Goal: Task Accomplishment & Management: Manage account settings

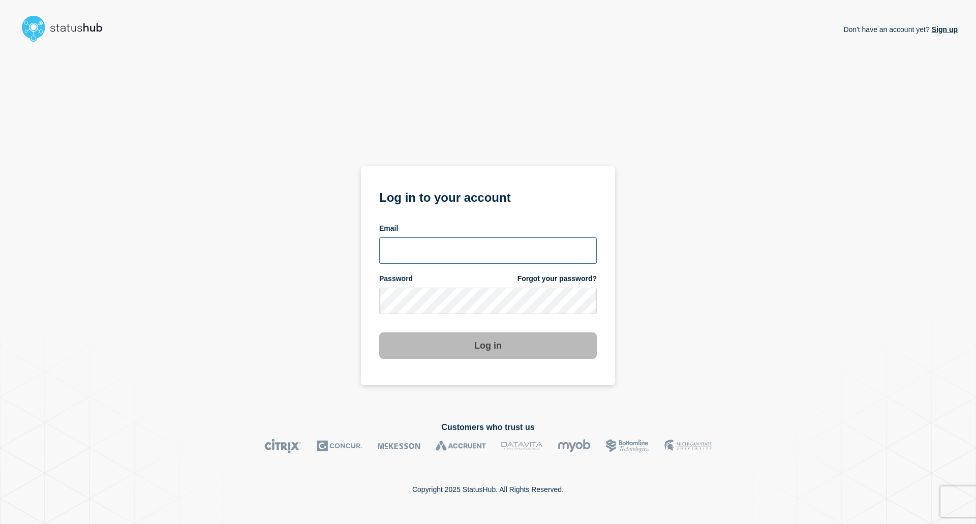
type input "mia.gronvig@ist.com"
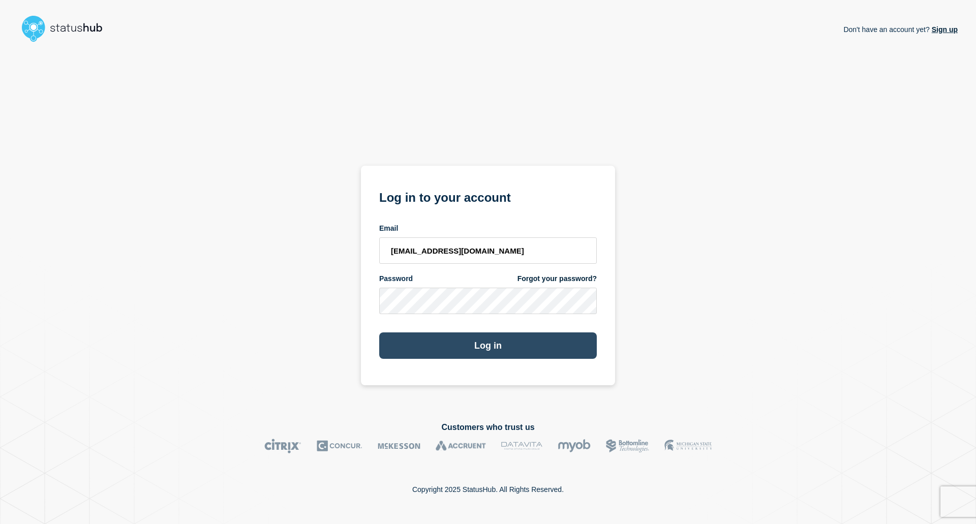
click at [490, 353] on button "Log in" at bounding box center [488, 346] width 218 height 26
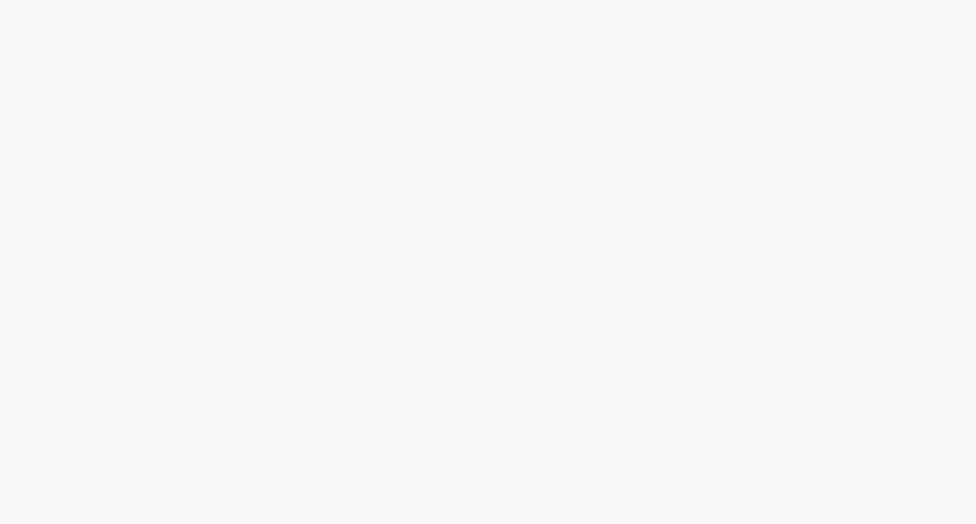
click at [490, 349] on body at bounding box center [488, 262] width 976 height 524
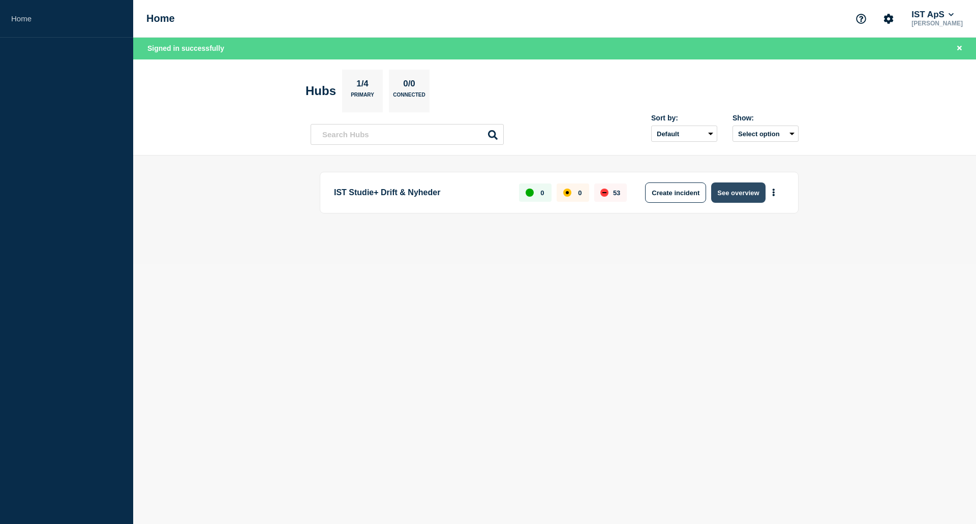
click at [726, 192] on button "See overview" at bounding box center [738, 193] width 54 height 20
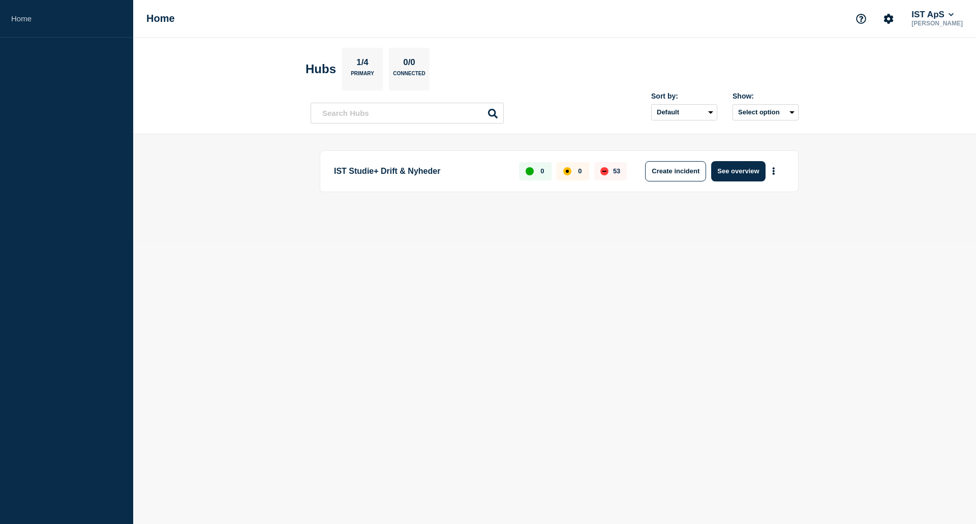
click at [387, 174] on p "IST Studie+ Drift & Nyheder" at bounding box center [420, 171] width 173 height 20
click at [411, 172] on p "IST Studie+ Drift & Nyheder" at bounding box center [420, 171] width 173 height 20
click at [773, 171] on icon "More actions" at bounding box center [774, 171] width 2 height 8
click at [771, 214] on link "View Status Page" at bounding box center [773, 215] width 75 height 9
click at [669, 171] on button "Create incident" at bounding box center [675, 171] width 61 height 20
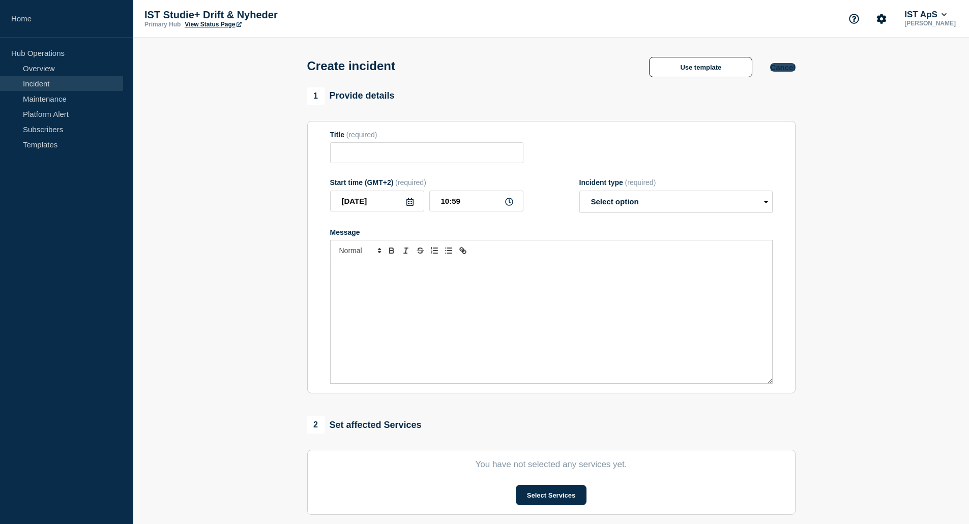
click at [782, 72] on button "Cancel" at bounding box center [782, 67] width 25 height 9
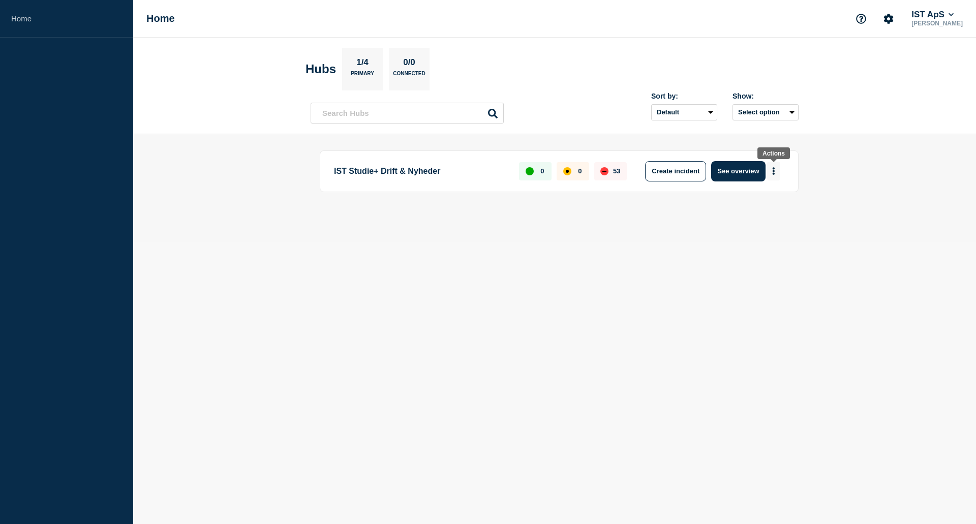
click at [774, 171] on icon "More actions" at bounding box center [774, 171] width 2 height 8
click at [735, 171] on button "See overview" at bounding box center [738, 171] width 54 height 20
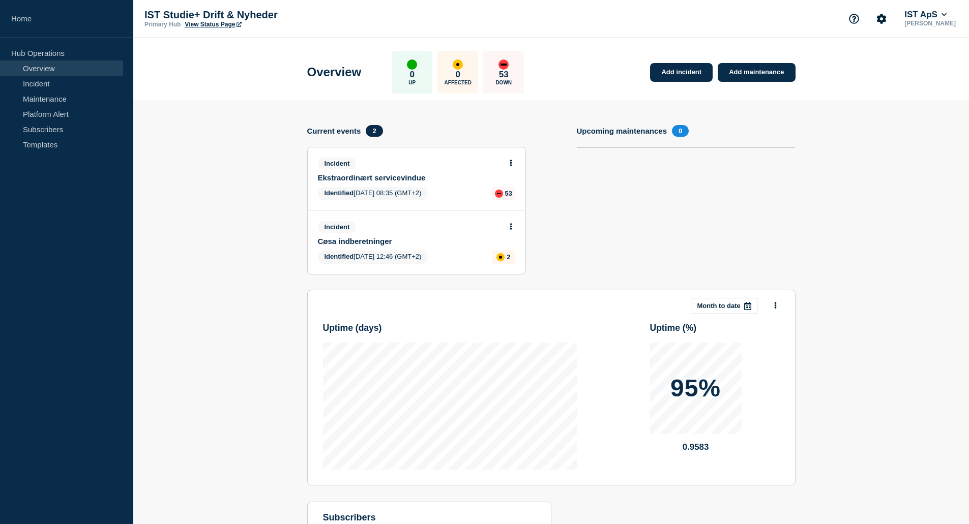
click at [510, 161] on body "Home Hub Operations Overview Incident Maintenance Platform Alert Subscribers Te…" at bounding box center [484, 262] width 969 height 524
click at [510, 150] on div "Incident Ekstraordinært servicevindue Identified [DATE] 08:35 (GMT+2) 53" at bounding box center [417, 178] width 218 height 63
click at [510, 164] on icon at bounding box center [510, 163] width 2 height 7
click at [511, 201] on link "Update incident" at bounding box center [510, 201] width 49 height 8
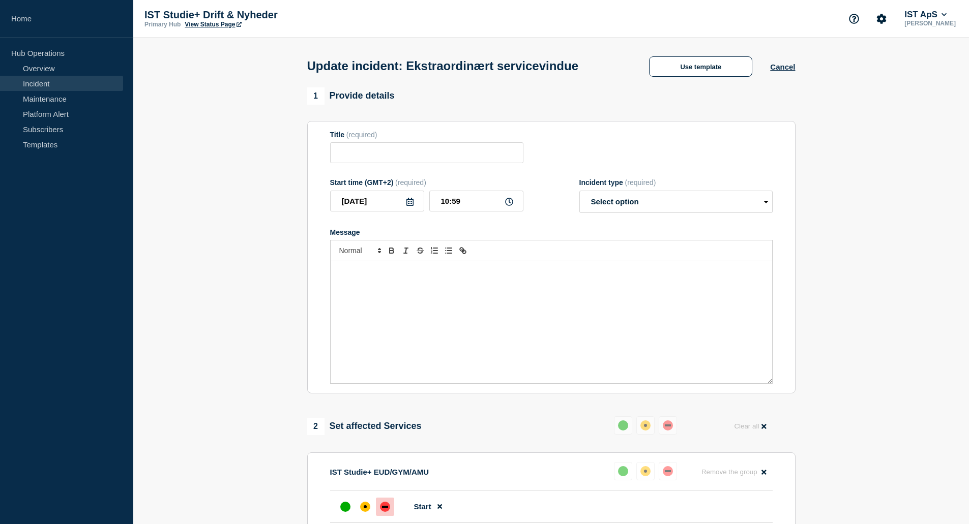
type input "Ekstraordinært servicevindue"
click at [764, 202] on select "Select option Investigating Identified Monitoring Resolved" at bounding box center [675, 202] width 193 height 22
select select "resolved"
click at [579, 193] on select "Select option Investigating Identified Monitoring Resolved" at bounding box center [675, 202] width 193 height 22
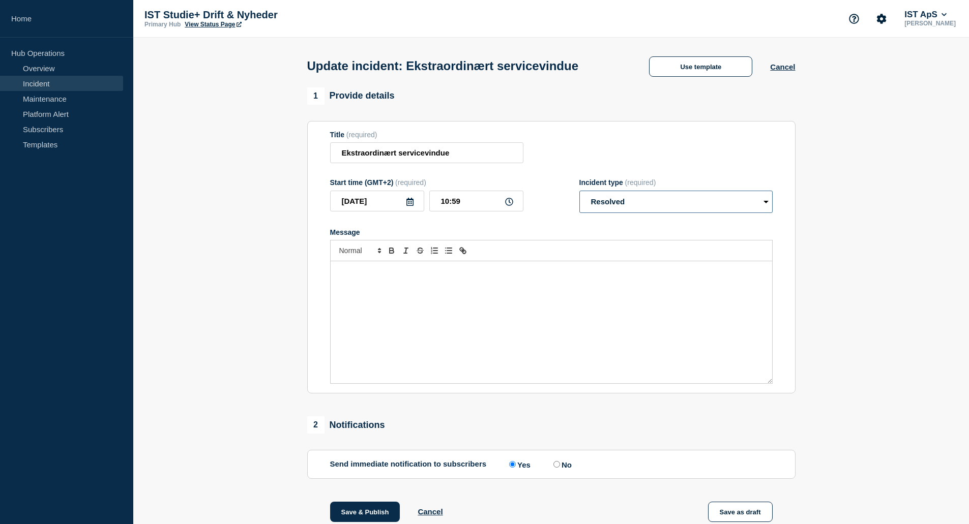
scroll to position [127, 0]
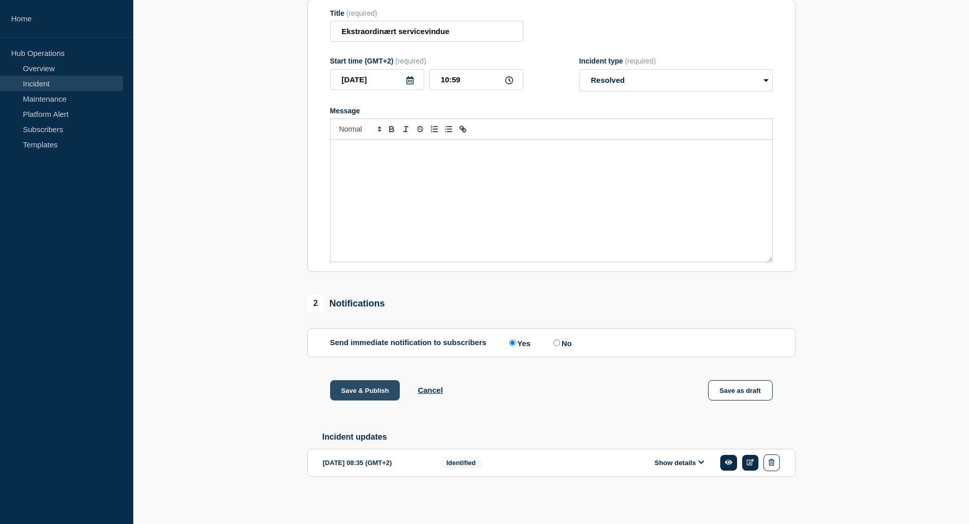
click at [372, 386] on button "Save & Publish" at bounding box center [365, 390] width 70 height 20
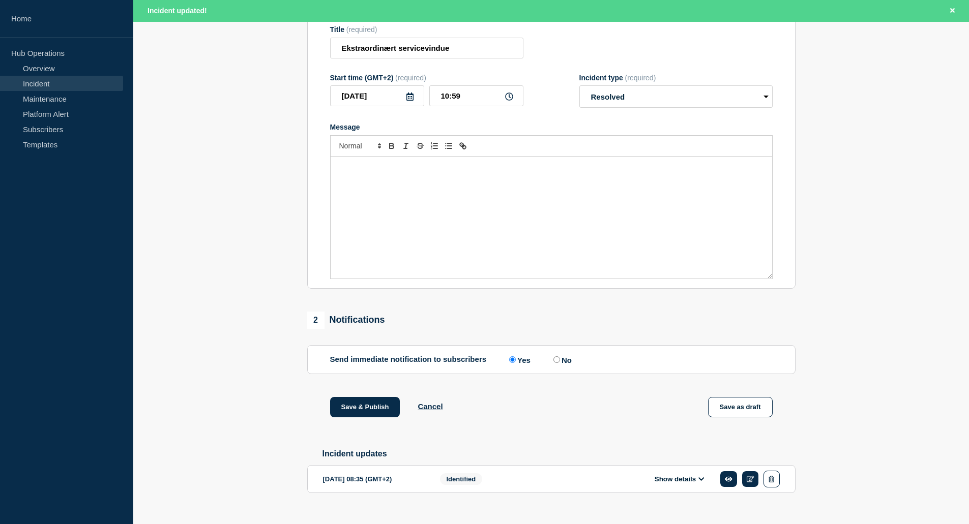
scroll to position [148, 0]
